Goal: Find contact information: Find contact information

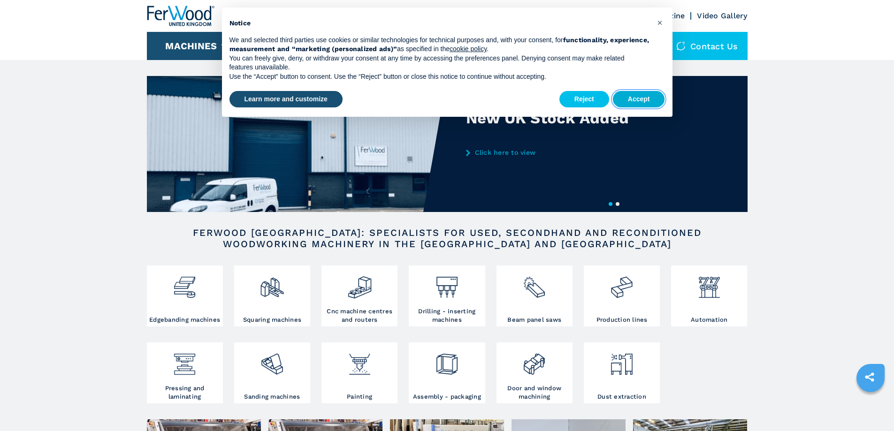
click at [639, 98] on button "Accept" at bounding box center [639, 99] width 52 height 17
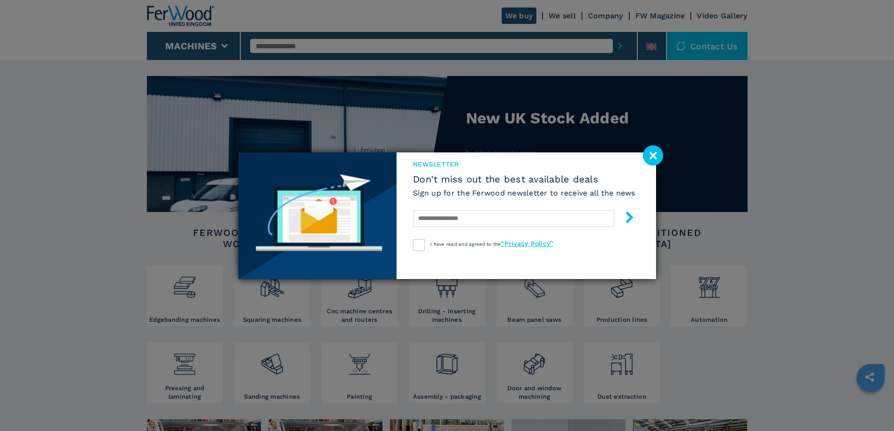
click at [655, 158] on image at bounding box center [653, 155] width 20 height 20
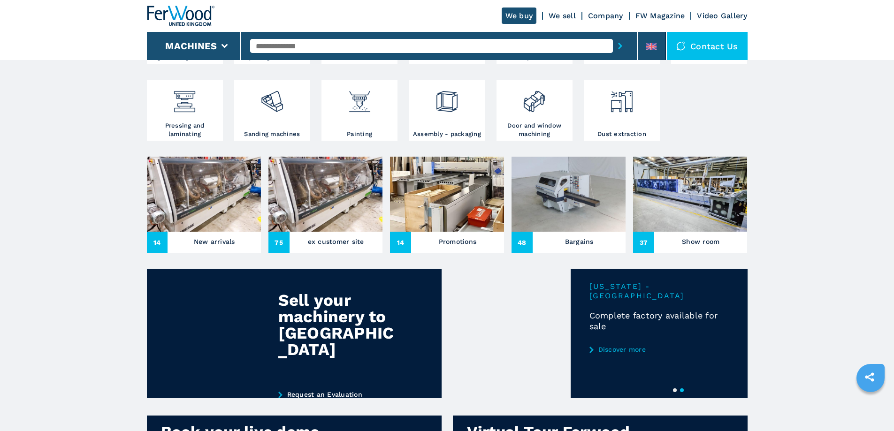
scroll to position [244, 0]
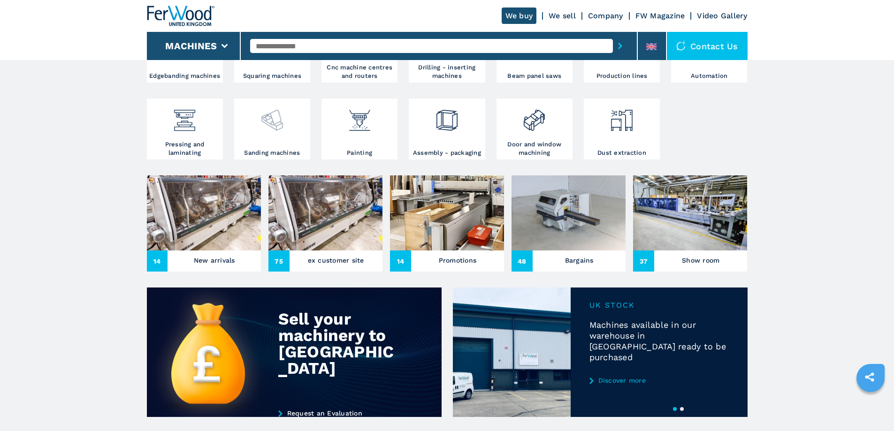
click at [274, 133] on img at bounding box center [271, 117] width 25 height 32
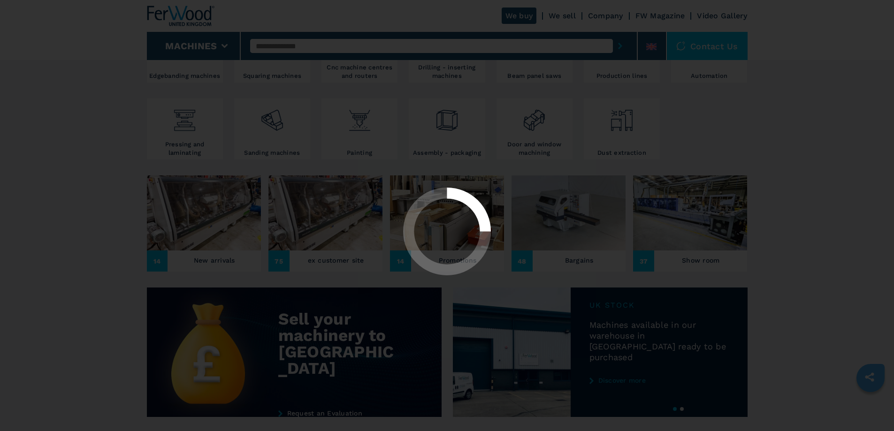
select select "**********"
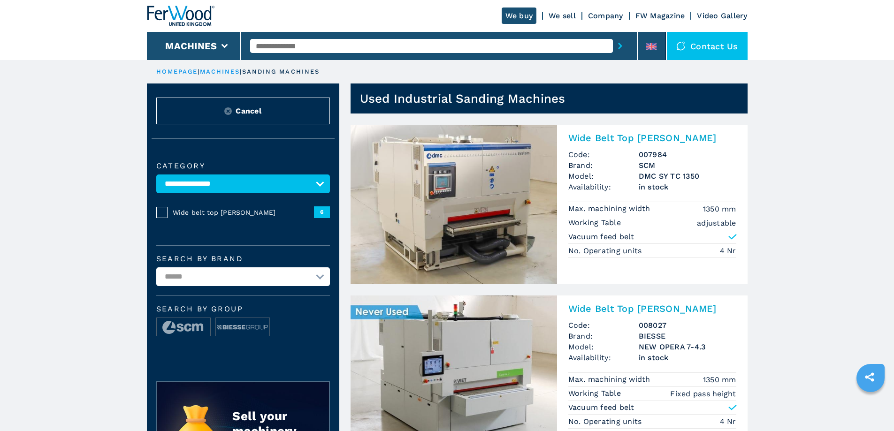
click at [713, 45] on div "Contact us" at bounding box center [707, 46] width 81 height 28
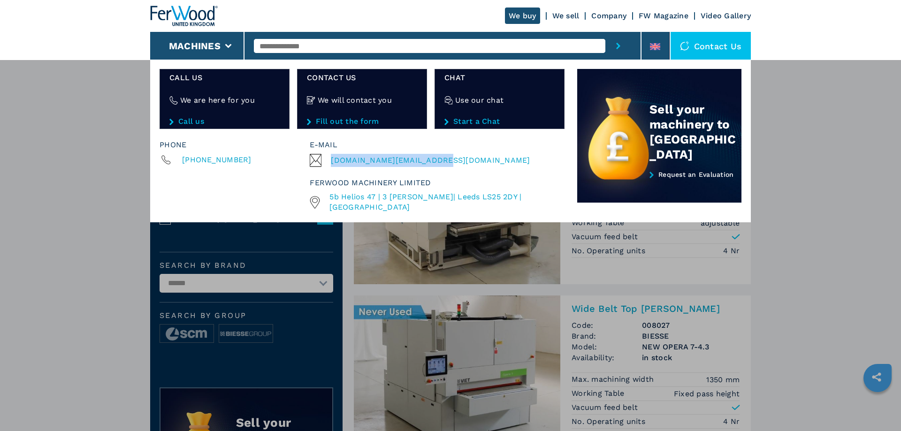
drag, startPoint x: 441, startPoint y: 160, endPoint x: 332, endPoint y: 163, distance: 109.3
click at [332, 163] on div "[DOMAIN_NAME][EMAIL_ADDRESS][DOMAIN_NAME]" at bounding box center [435, 160] width 250 height 13
copy span "[DOMAIN_NAME][EMAIL_ADDRESS][DOMAIN_NAME]"
